Goal: Information Seeking & Learning: Learn about a topic

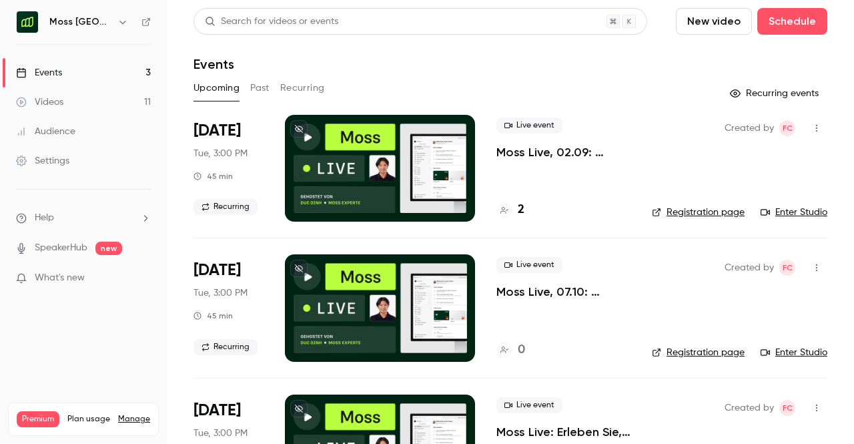
click at [257, 89] on button "Past" at bounding box center [259, 87] width 19 height 21
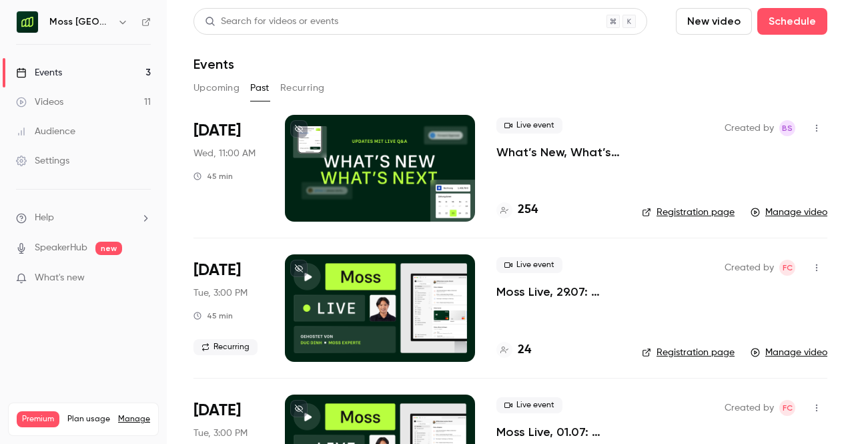
click at [548, 160] on div "Live event What’s New, What’s Next. Updates mit Live Q&A für Moss Kunden. 254" at bounding box center [558, 168] width 124 height 107
click at [531, 153] on p "What’s New, What’s Next. Updates mit Live Q&A für Moss Kunden." at bounding box center [558, 152] width 124 height 16
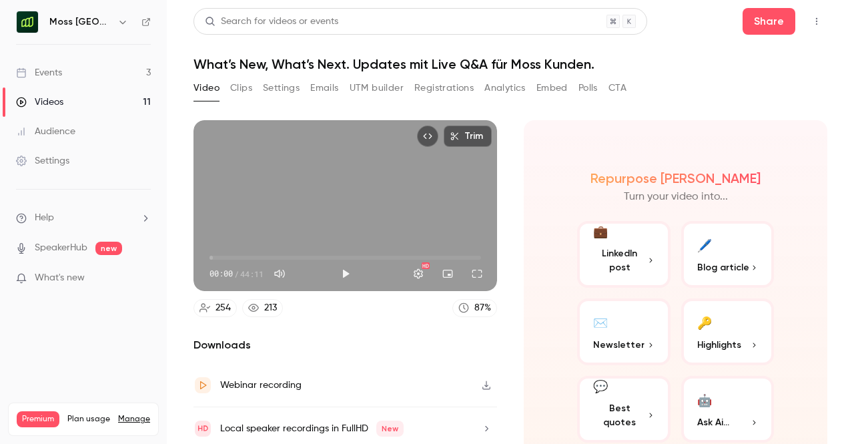
click at [335, 89] on button "Emails" at bounding box center [324, 87] width 28 height 21
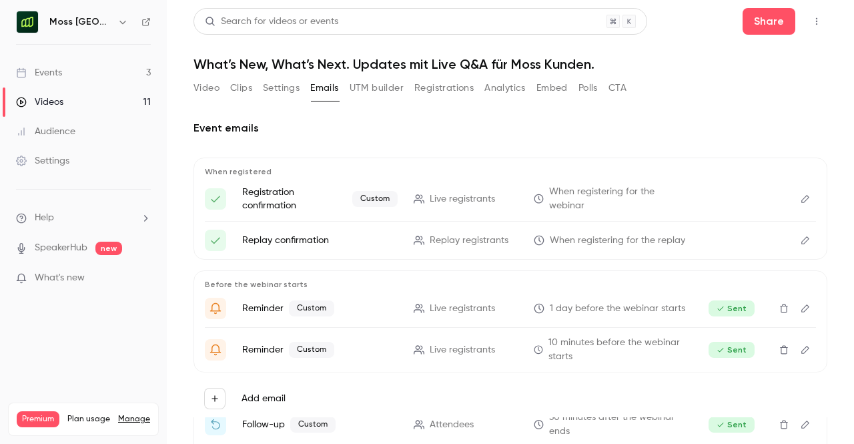
click at [498, 91] on button "Analytics" at bounding box center [504, 87] width 41 height 21
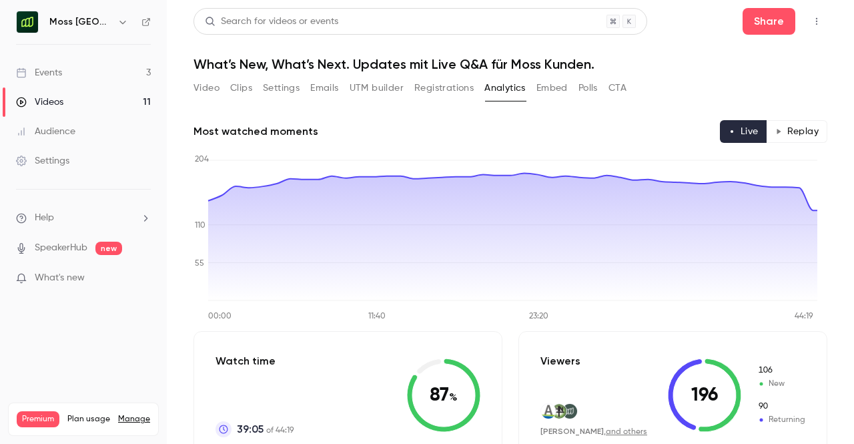
click at [554, 87] on button "Embed" at bounding box center [551, 87] width 31 height 21
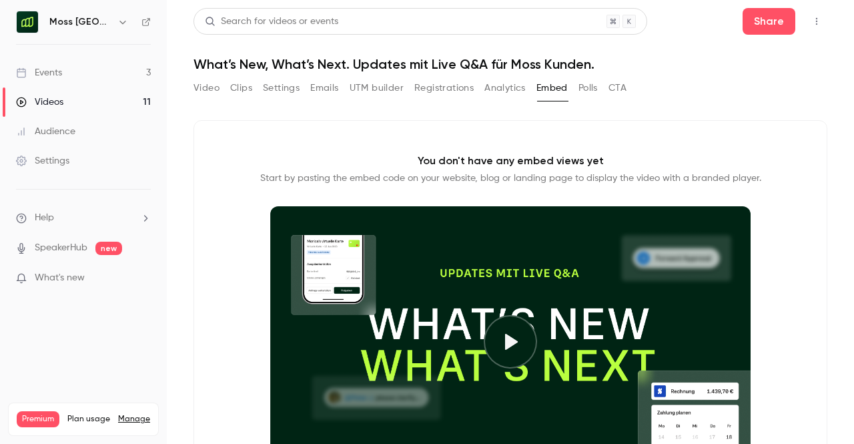
click at [578, 86] on div "Video Clips Settings Emails UTM builder Registrations Analytics Embed Polls CTA" at bounding box center [409, 87] width 433 height 21
click at [586, 88] on button "Polls" at bounding box center [587, 87] width 19 height 21
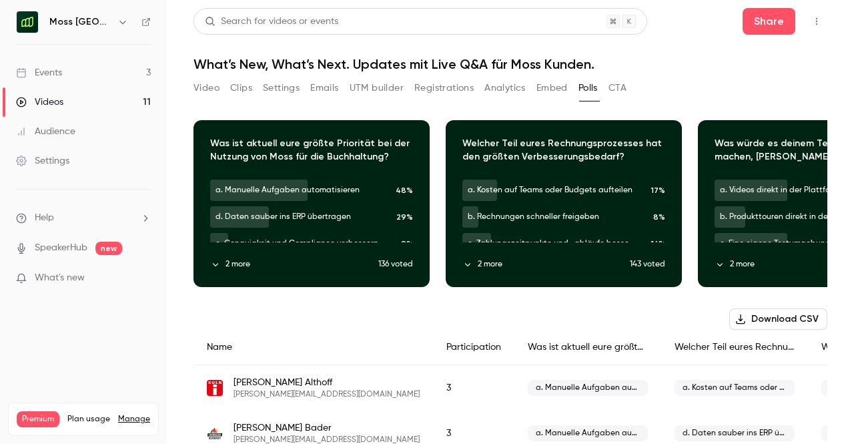
click at [295, 93] on button "Settings" at bounding box center [281, 87] width 37 height 21
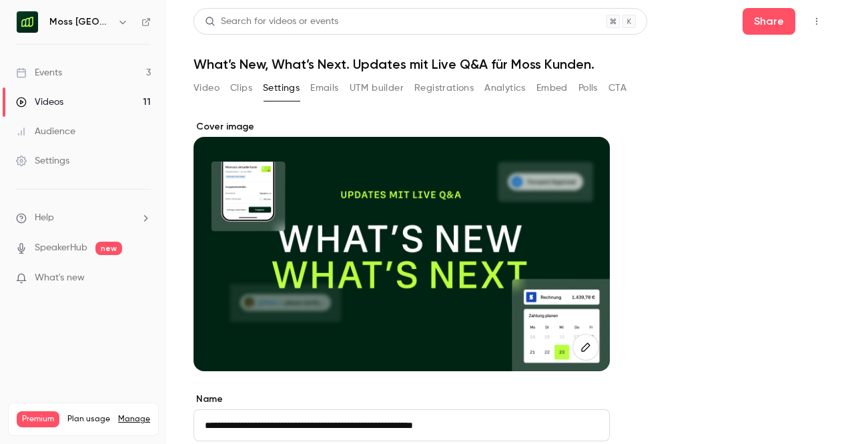
click at [247, 84] on button "Clips" at bounding box center [241, 87] width 22 height 21
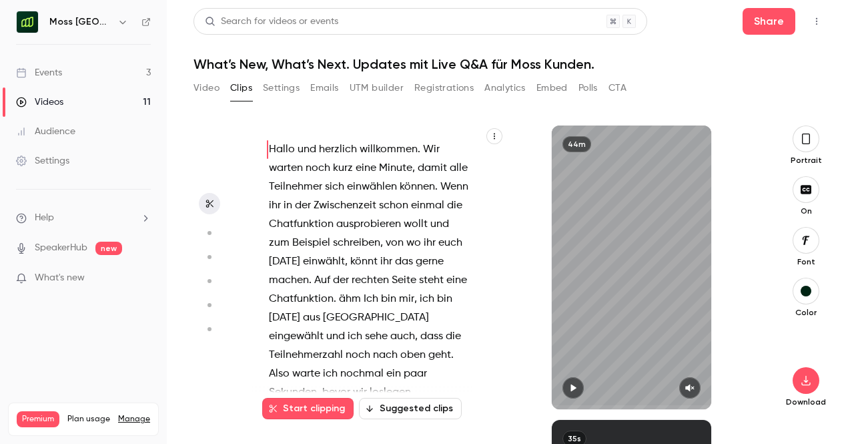
click at [204, 82] on button "Video" at bounding box center [206, 87] width 26 height 21
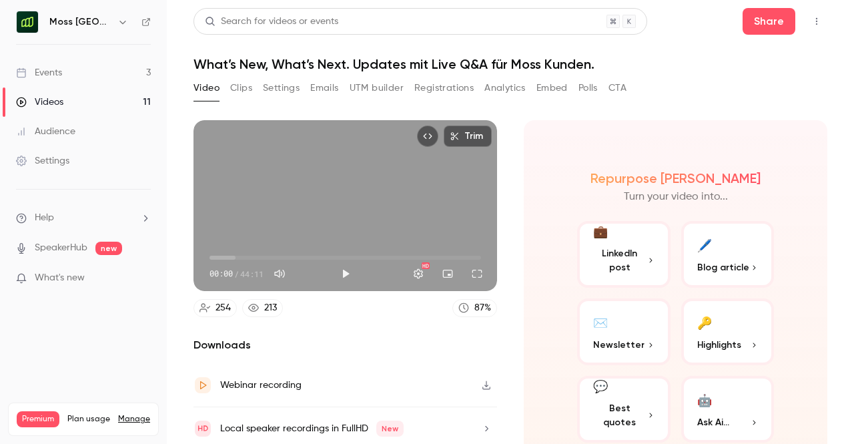
click at [626, 95] on button "CTA" at bounding box center [617, 87] width 18 height 21
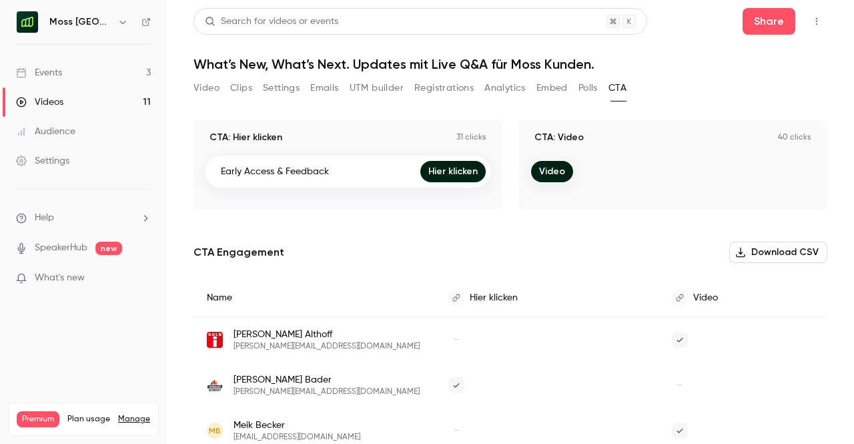
click at [838, 148] on main "Search for videos or events Share What’s New, What’s Next. Updates mit Live Q&A…" at bounding box center [510, 222] width 687 height 444
click at [819, 284] on main "Search for videos or events Share What’s New, What’s Next. Updates mit Live Q&A…" at bounding box center [510, 222] width 687 height 444
